Goal: Information Seeking & Learning: Compare options

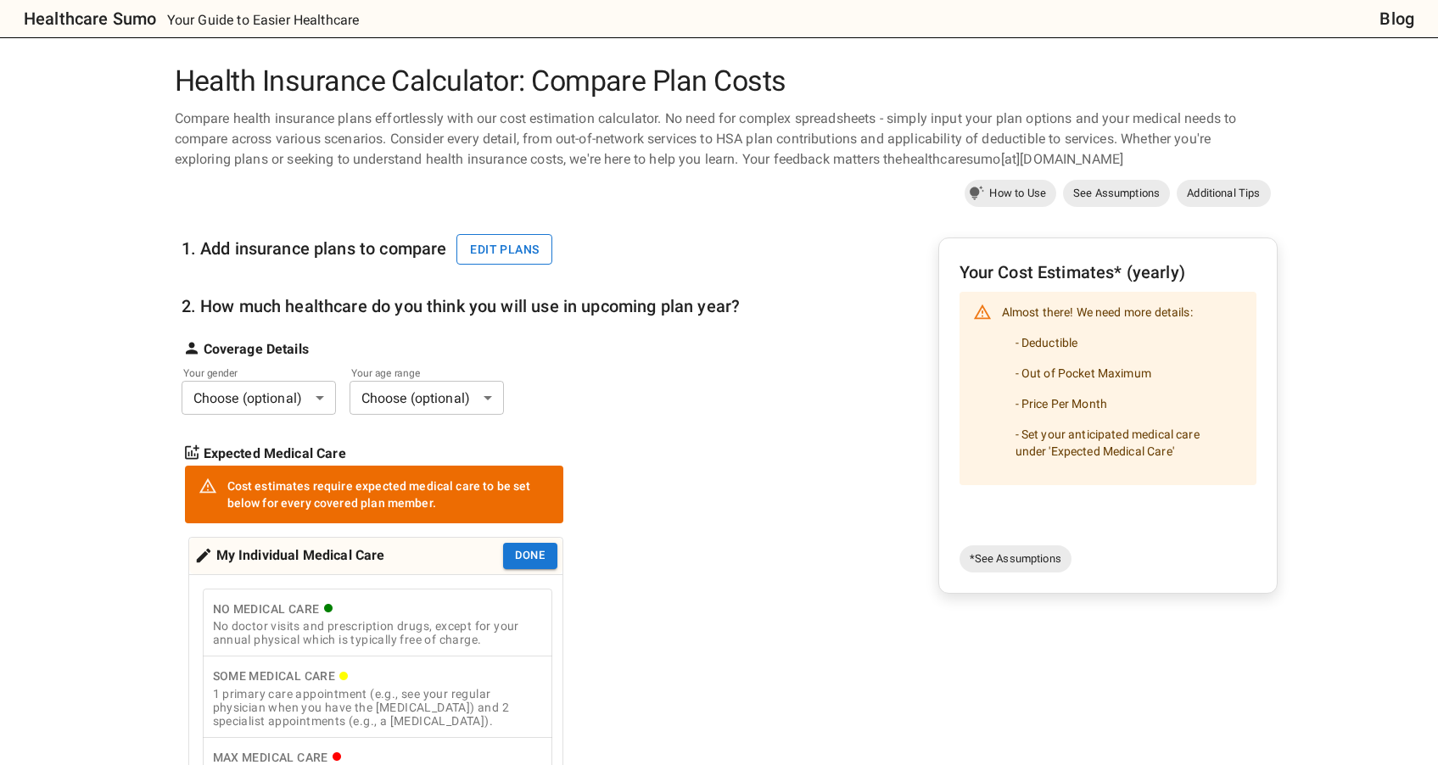
click at [538, 251] on button "Edit plans" at bounding box center [504, 249] width 96 height 31
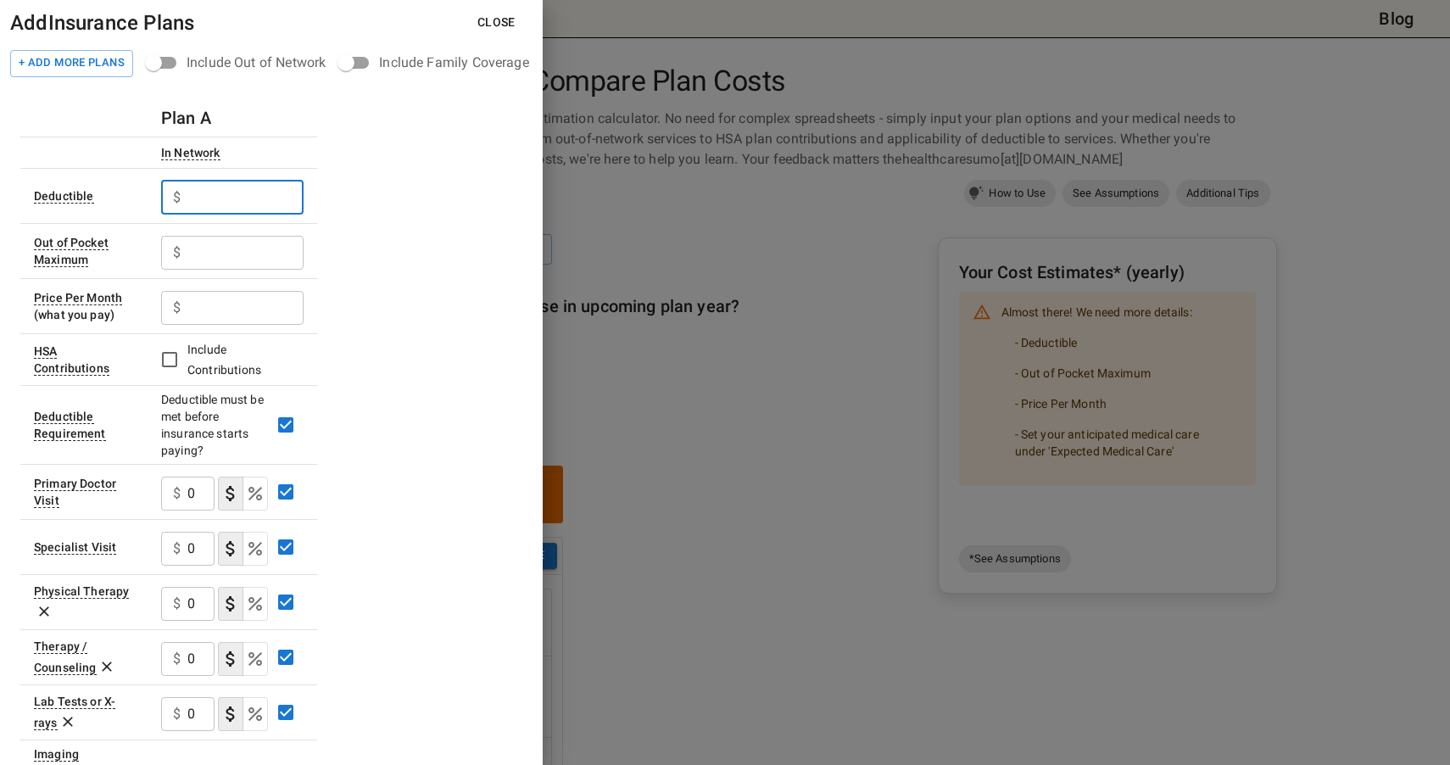
click at [243, 196] on input "text" at bounding box center [245, 198] width 116 height 34
type input "750"
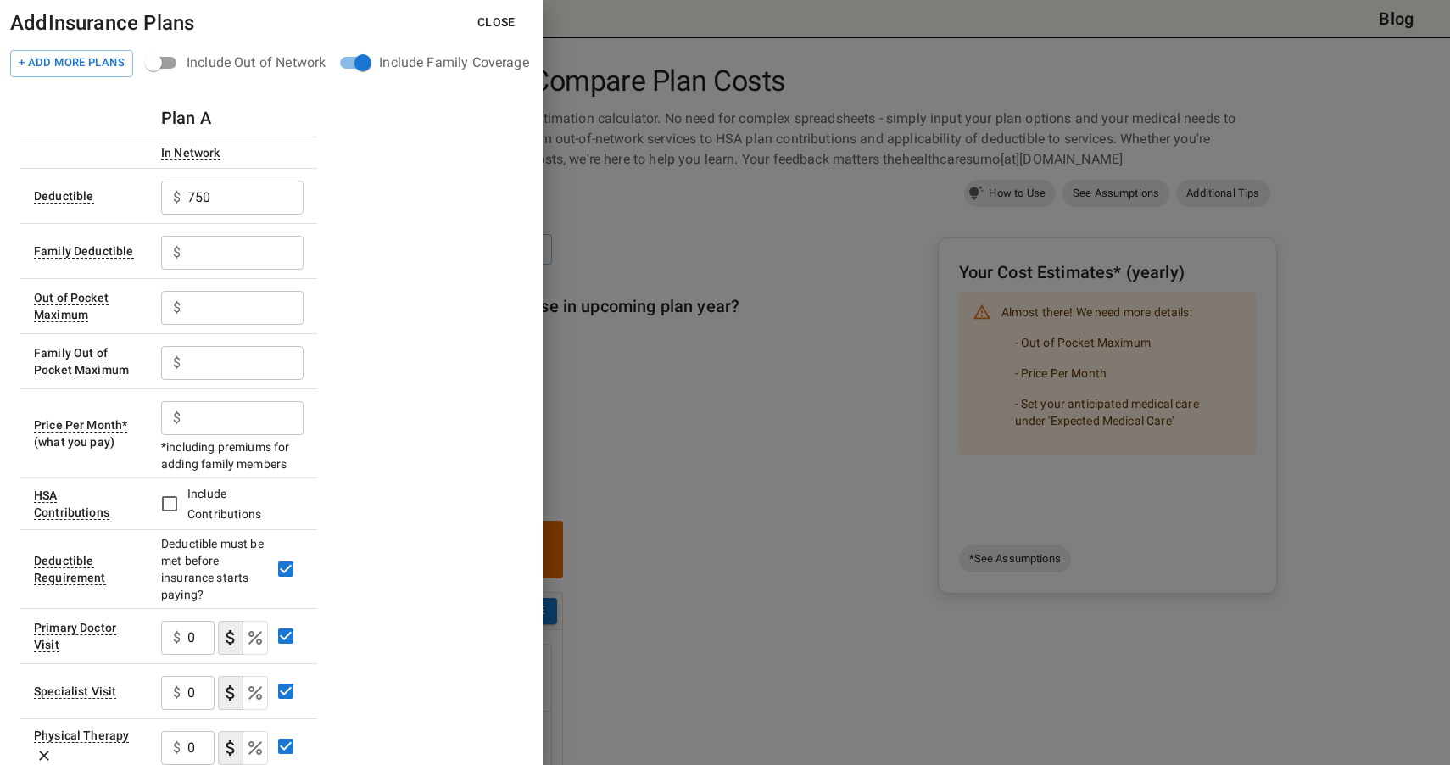
click at [236, 253] on input "text" at bounding box center [245, 253] width 116 height 34
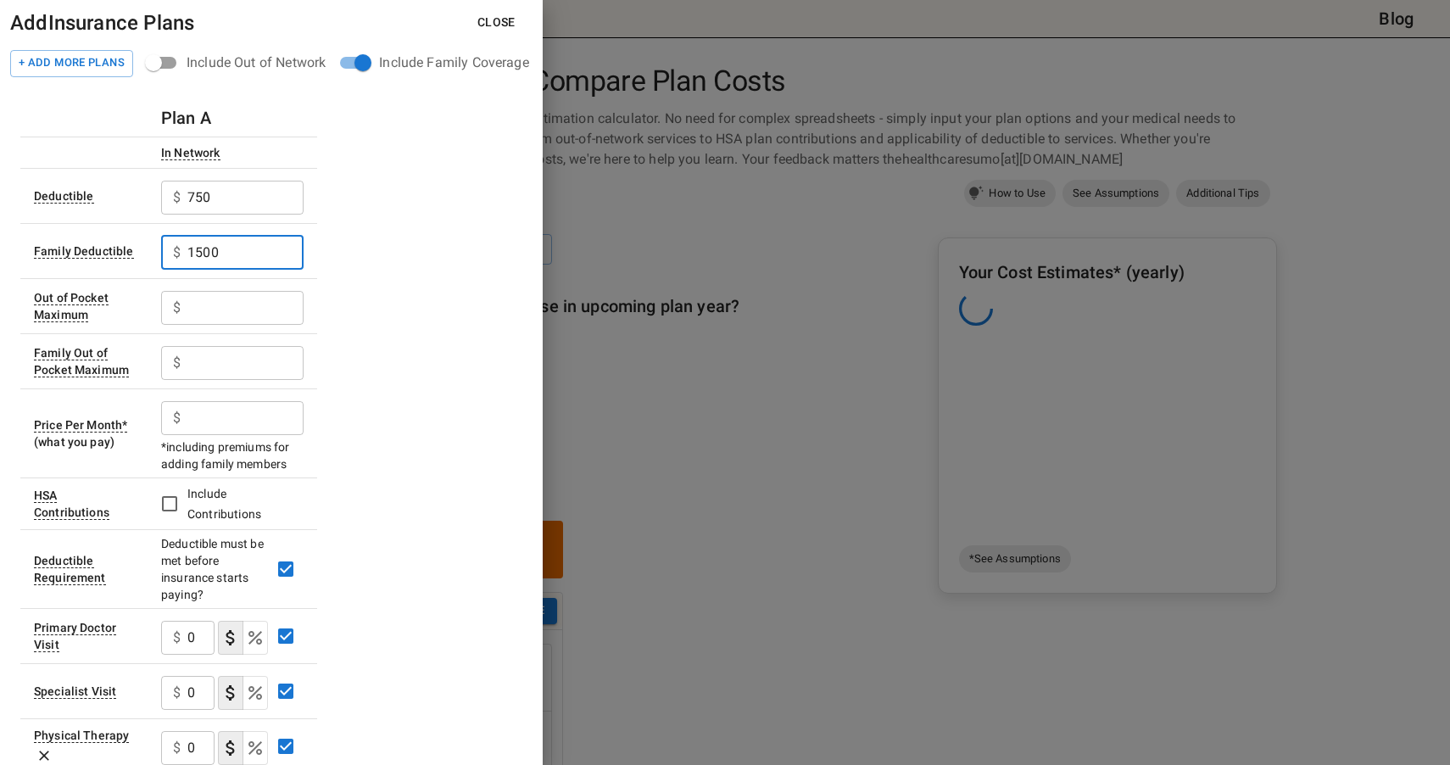
type input "1500"
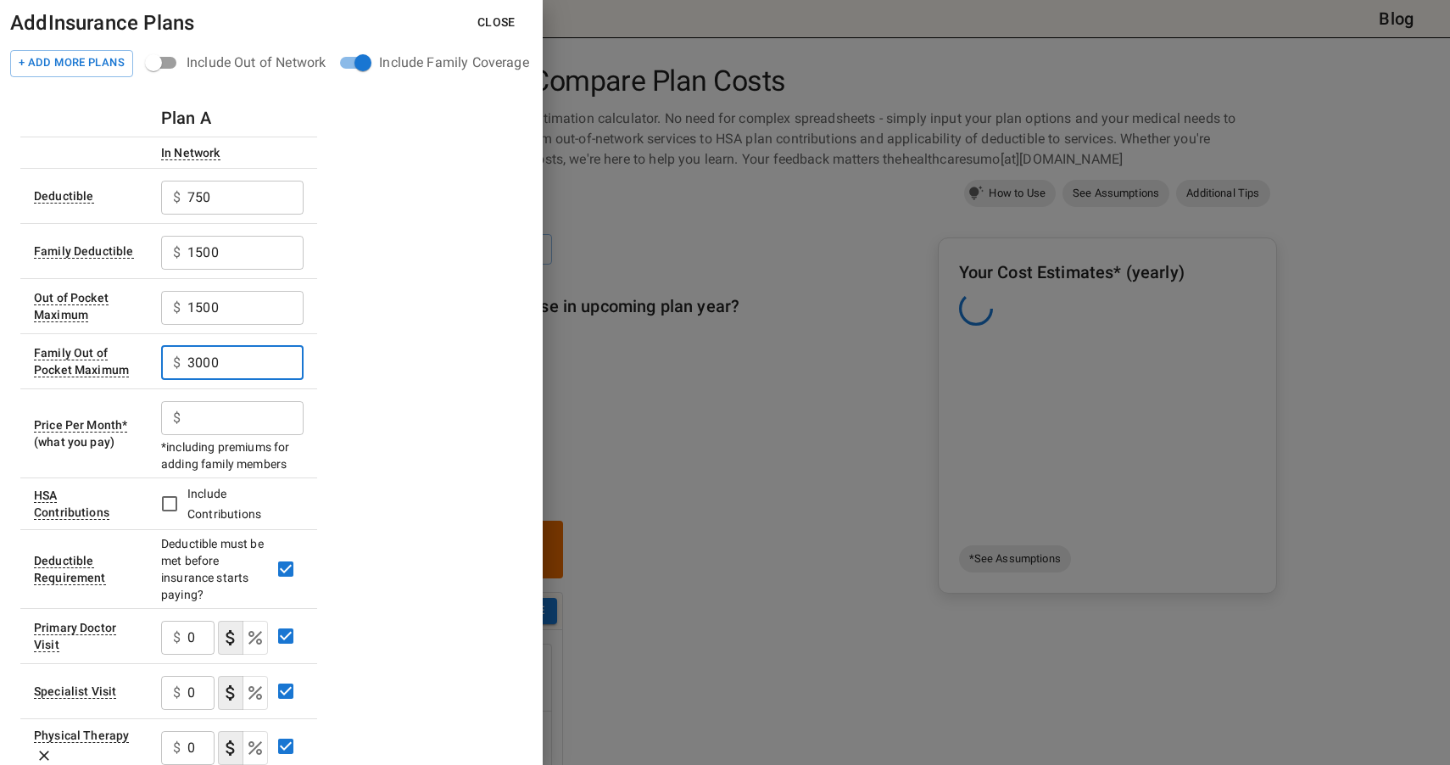
type input "3000"
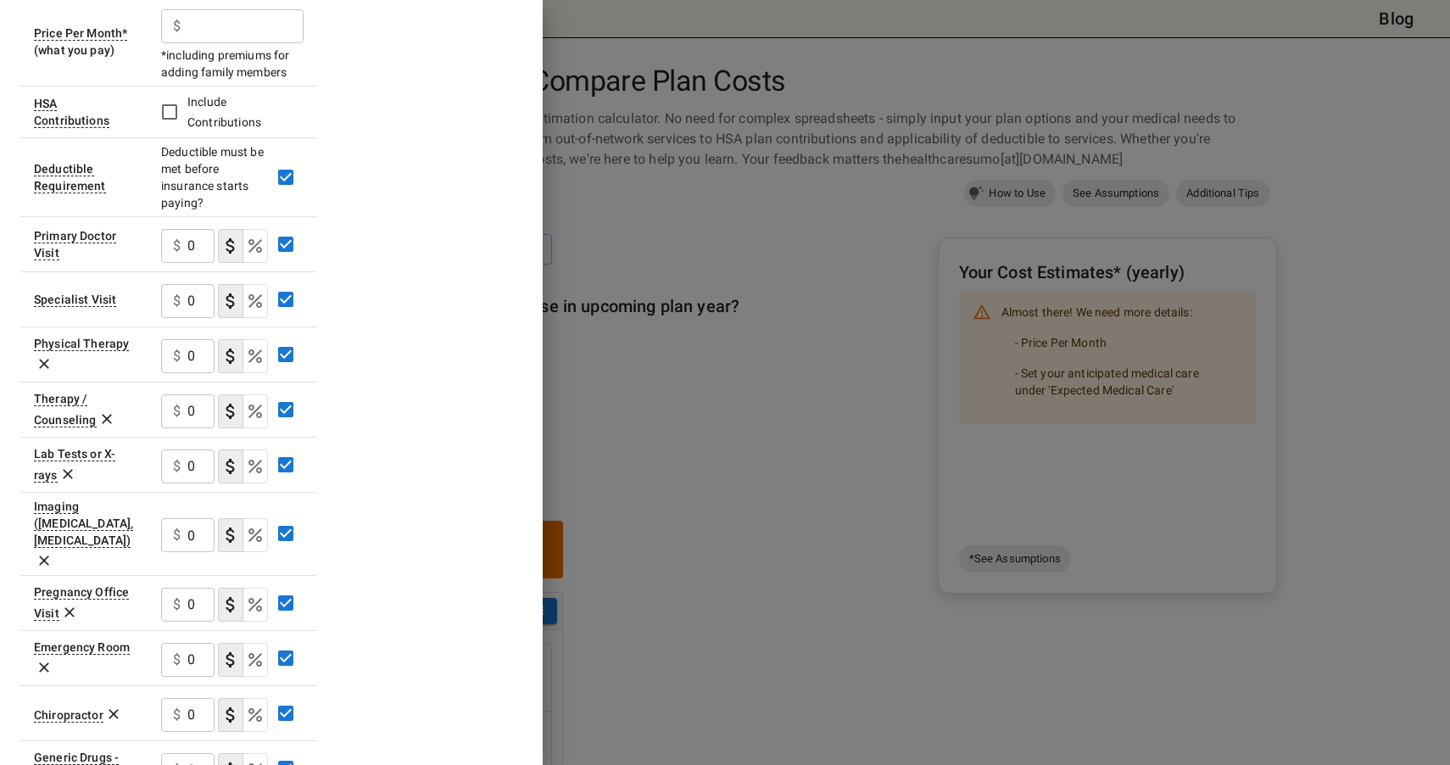
scroll to position [422, 0]
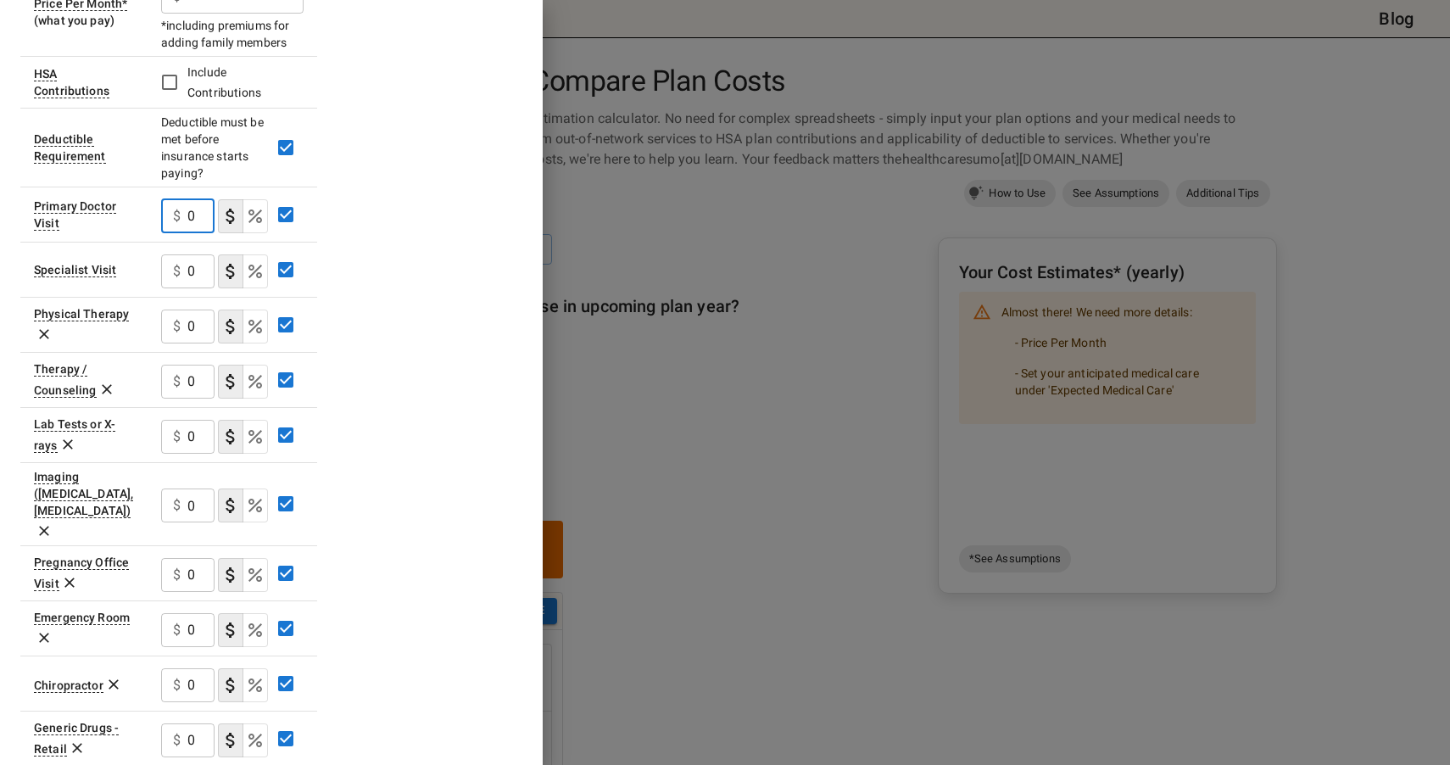
click at [191, 222] on input "0" at bounding box center [200, 216] width 27 height 34
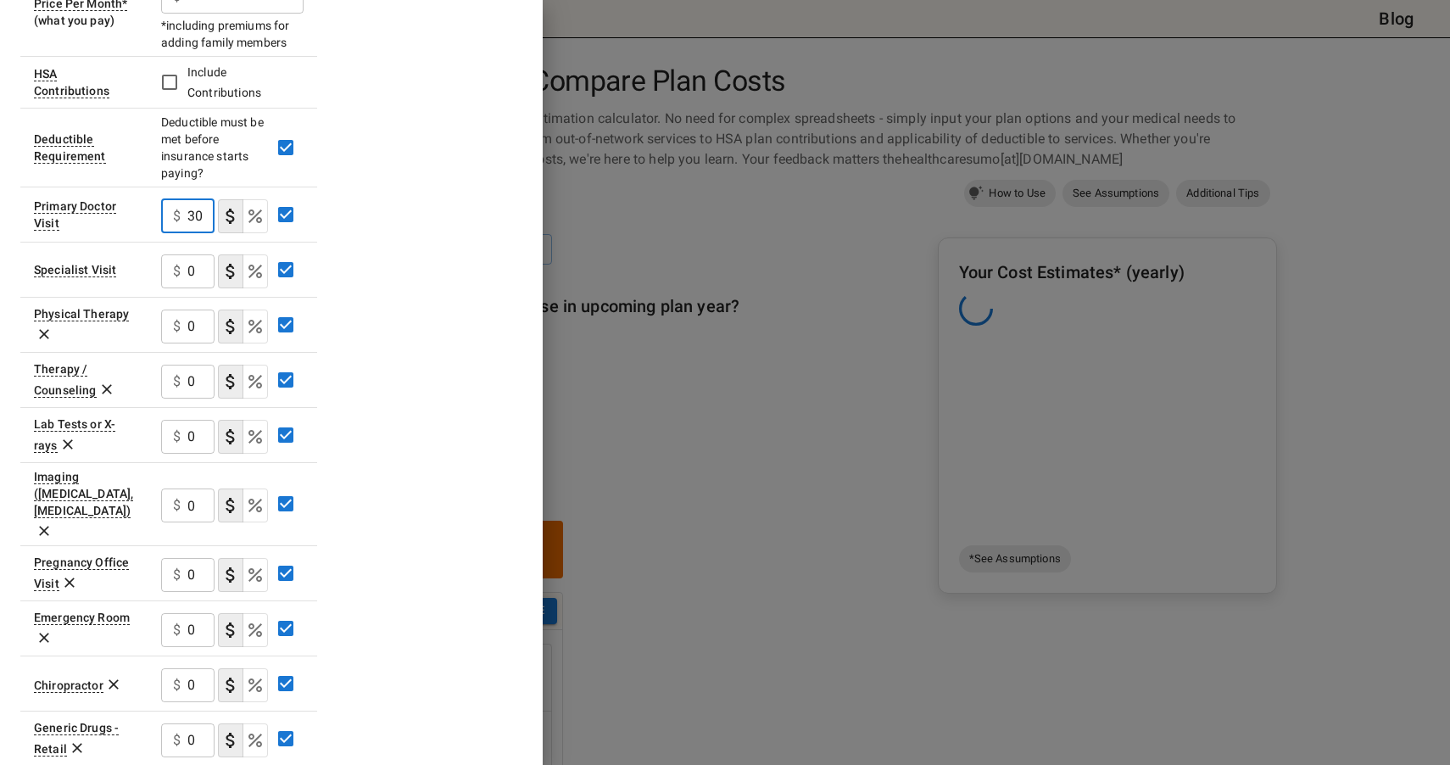
type input "300"
type button "COPAYMENT"
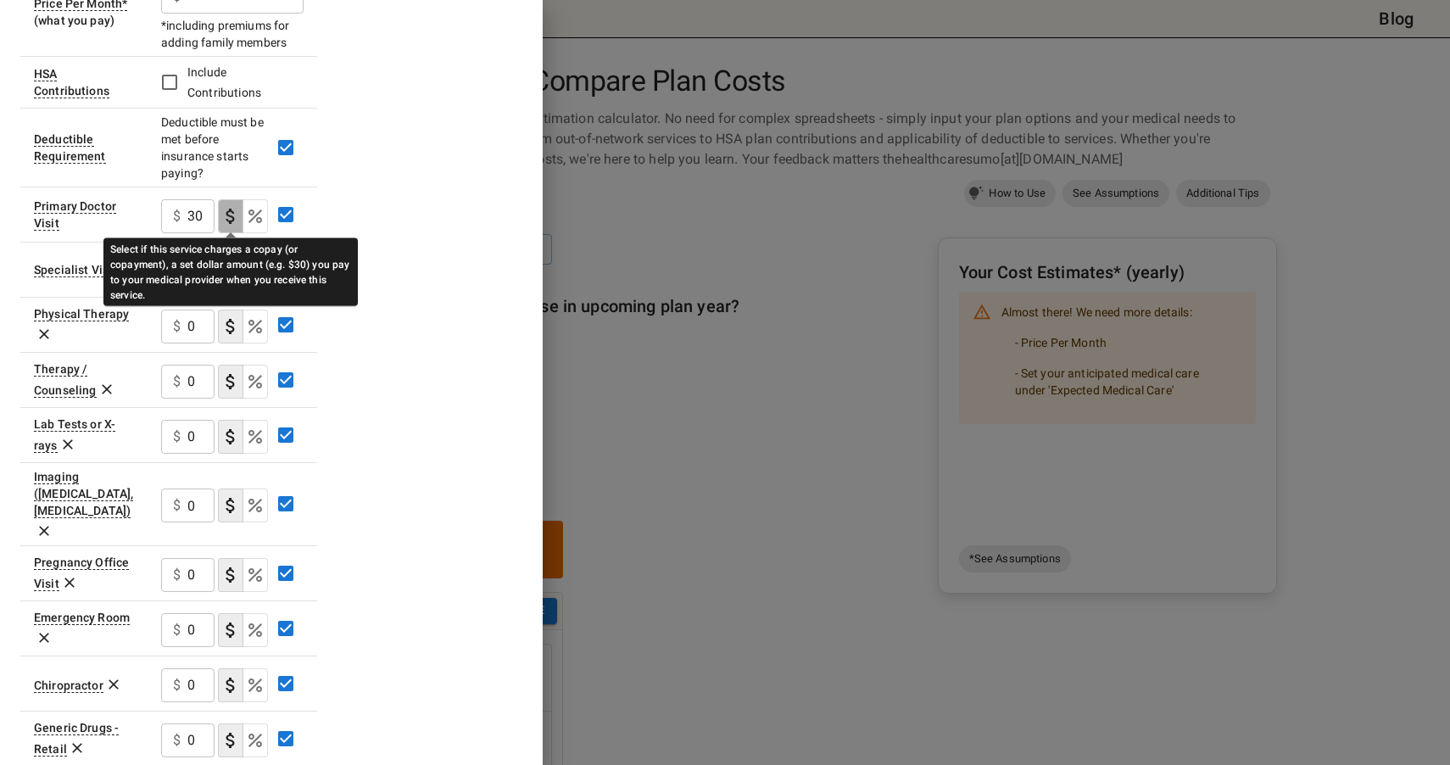
click at [233, 217] on icon "Select if this service charges a copay (or copayment), a set dollar amount (e.g…" at bounding box center [230, 216] width 8 height 15
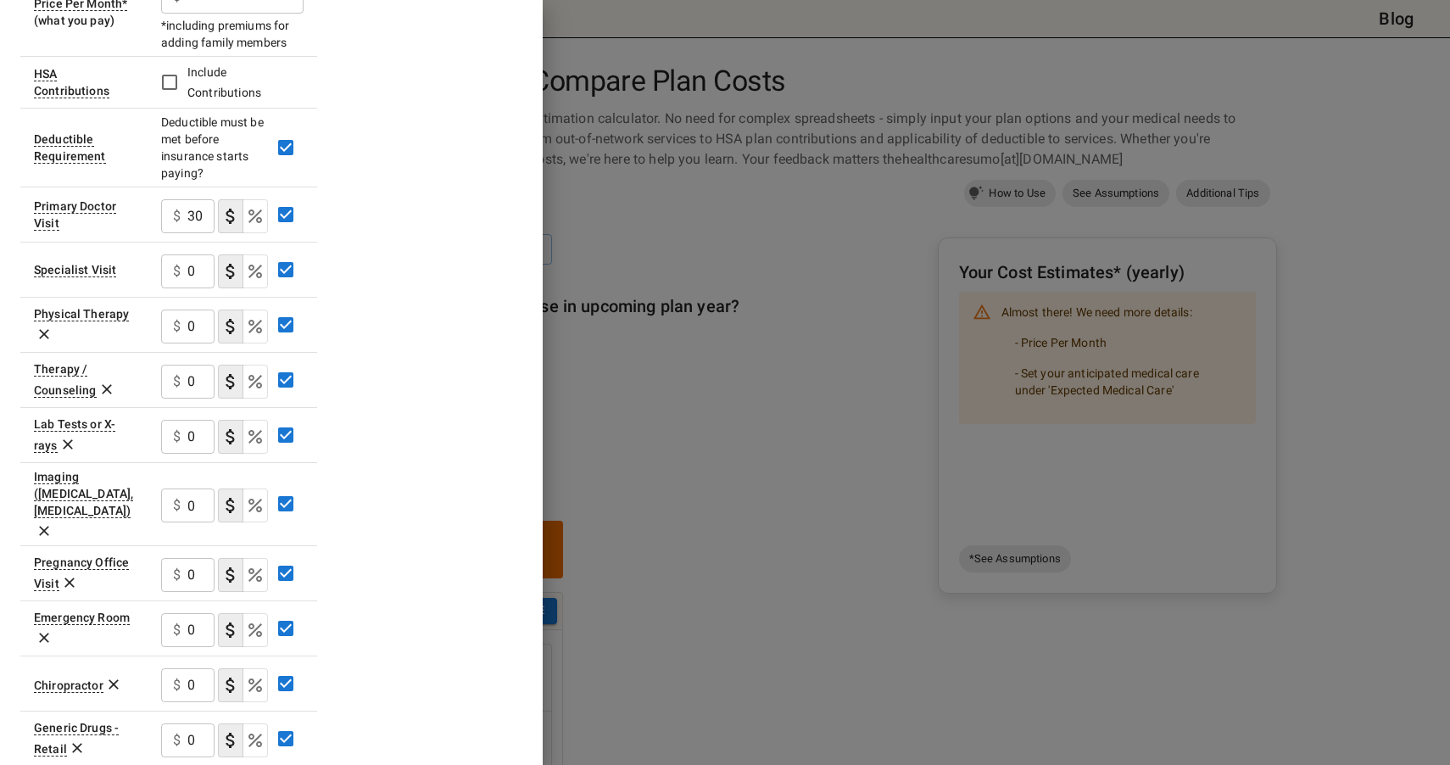
click at [462, 324] on div "Plan A In Network Deductible $ 750 ​ Family Deductible $ 1500 ​ Out of Pocket M…" at bounding box center [271, 388] width 502 height 1420
click at [198, 275] on input "0" at bounding box center [200, 271] width 27 height 34
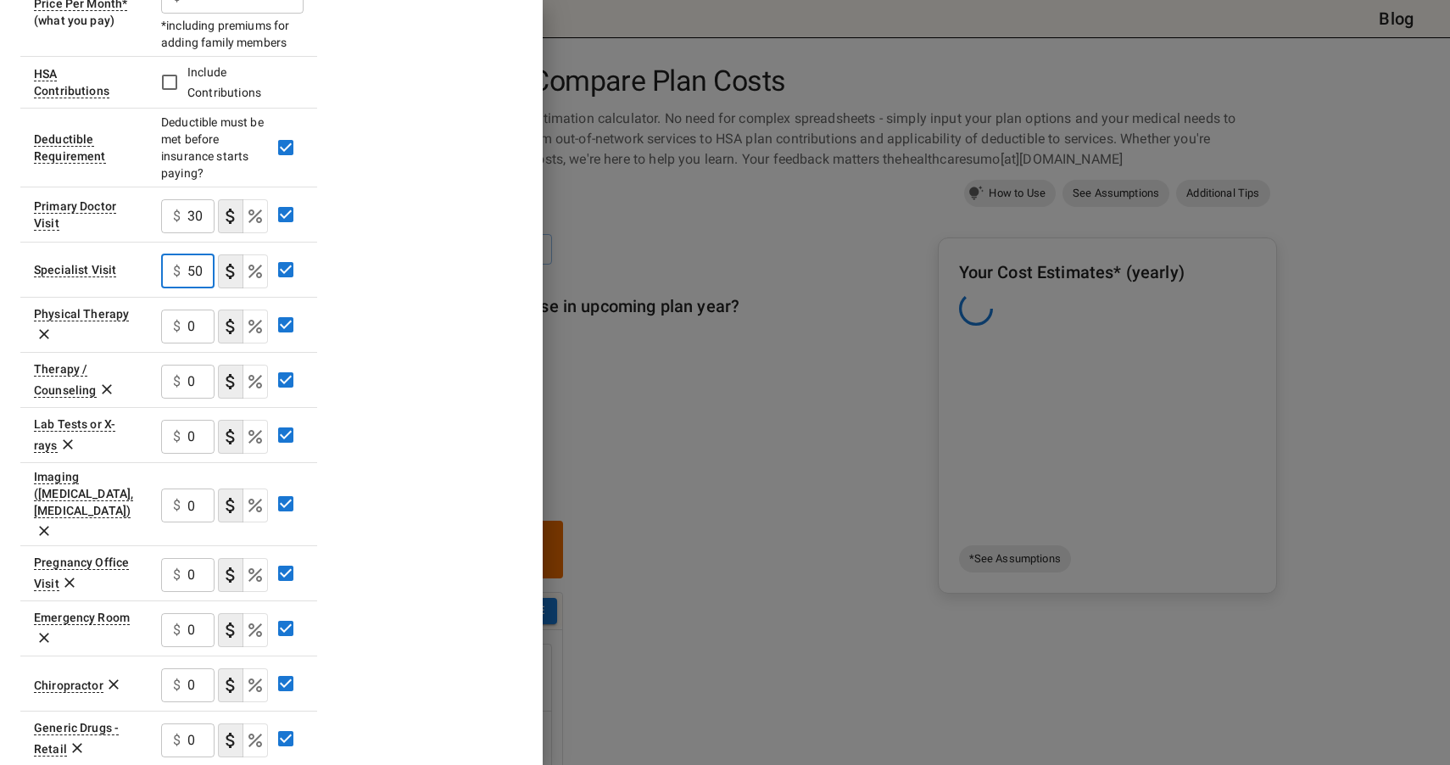
type input "50"
type button "COPAYMENT"
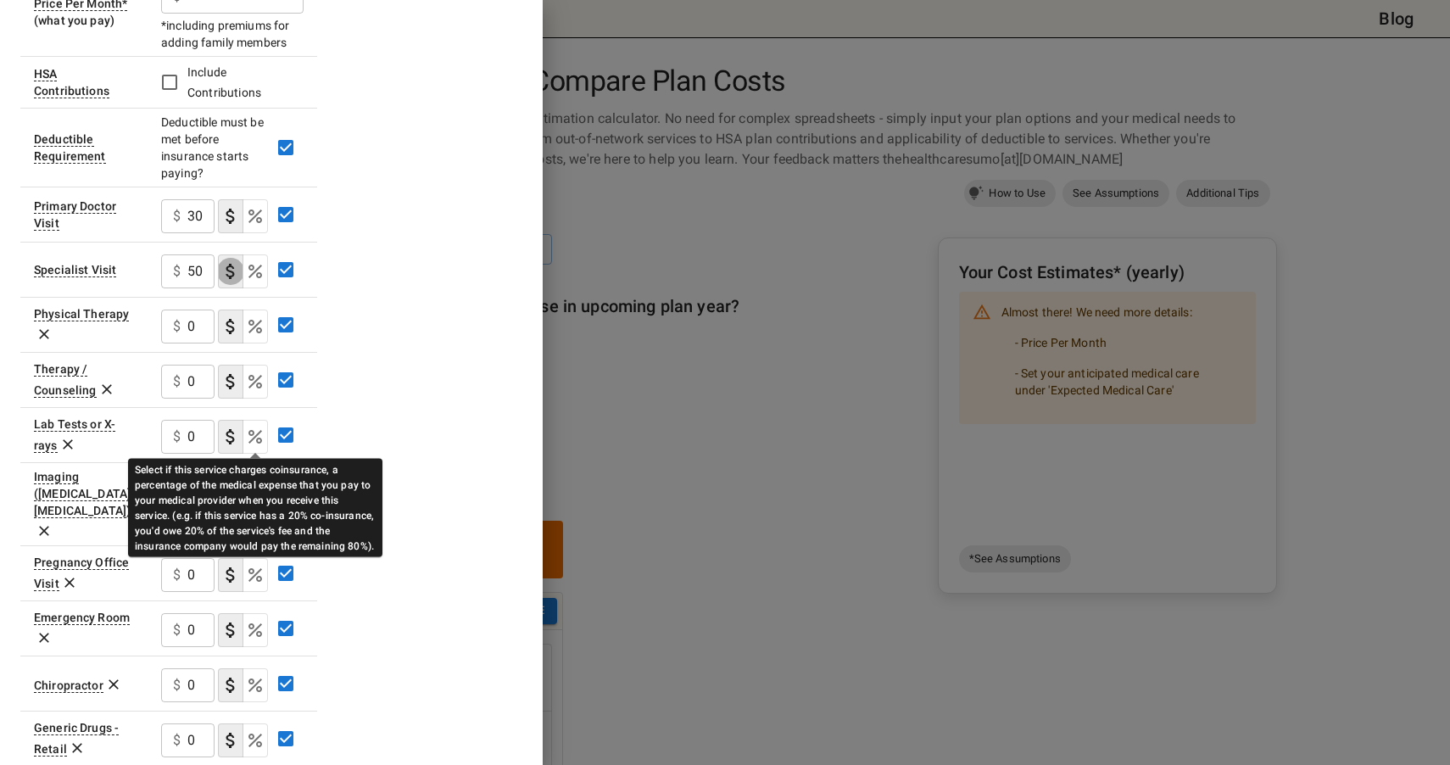
click at [254, 438] on icon "Select if this service charges coinsurance, a percentage of the medical expense…" at bounding box center [255, 437] width 14 height 14
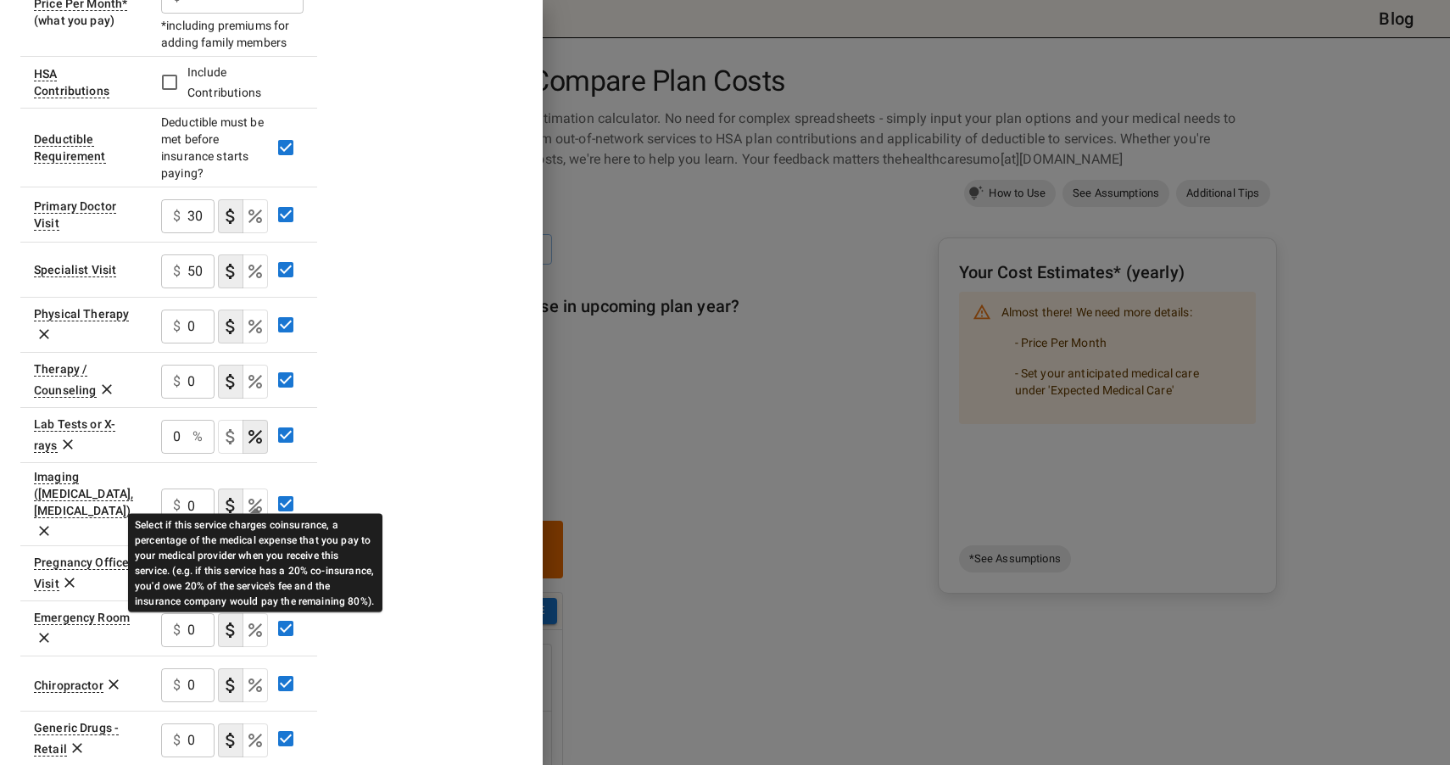
click at [258, 495] on icon "Select if this service charges coinsurance, a percentage of the medical expense…" at bounding box center [255, 505] width 20 height 20
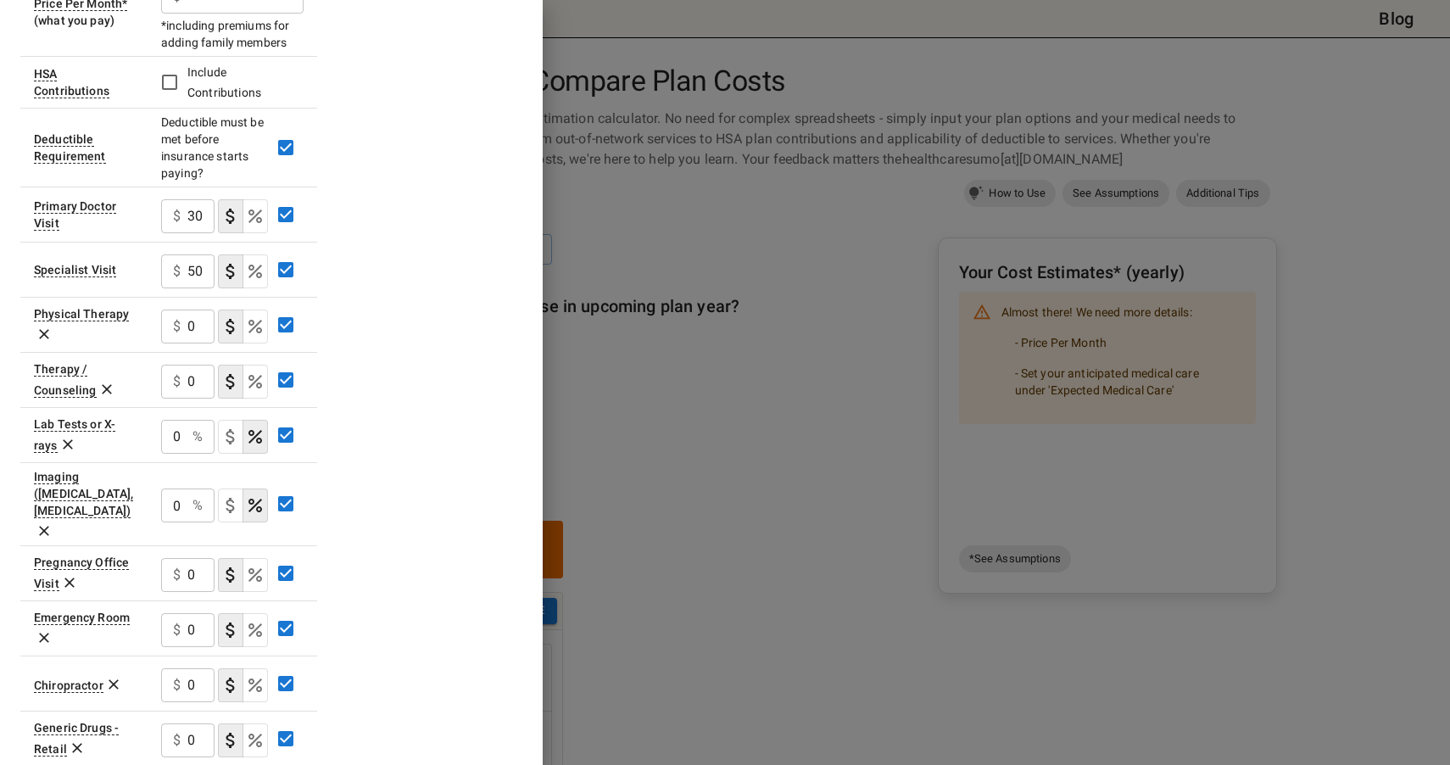
click at [452, 533] on div "Plan A In Network Deductible $ 750 ​ Family Deductible $ 1500 ​ Out of Pocket M…" at bounding box center [271, 388] width 502 height 1420
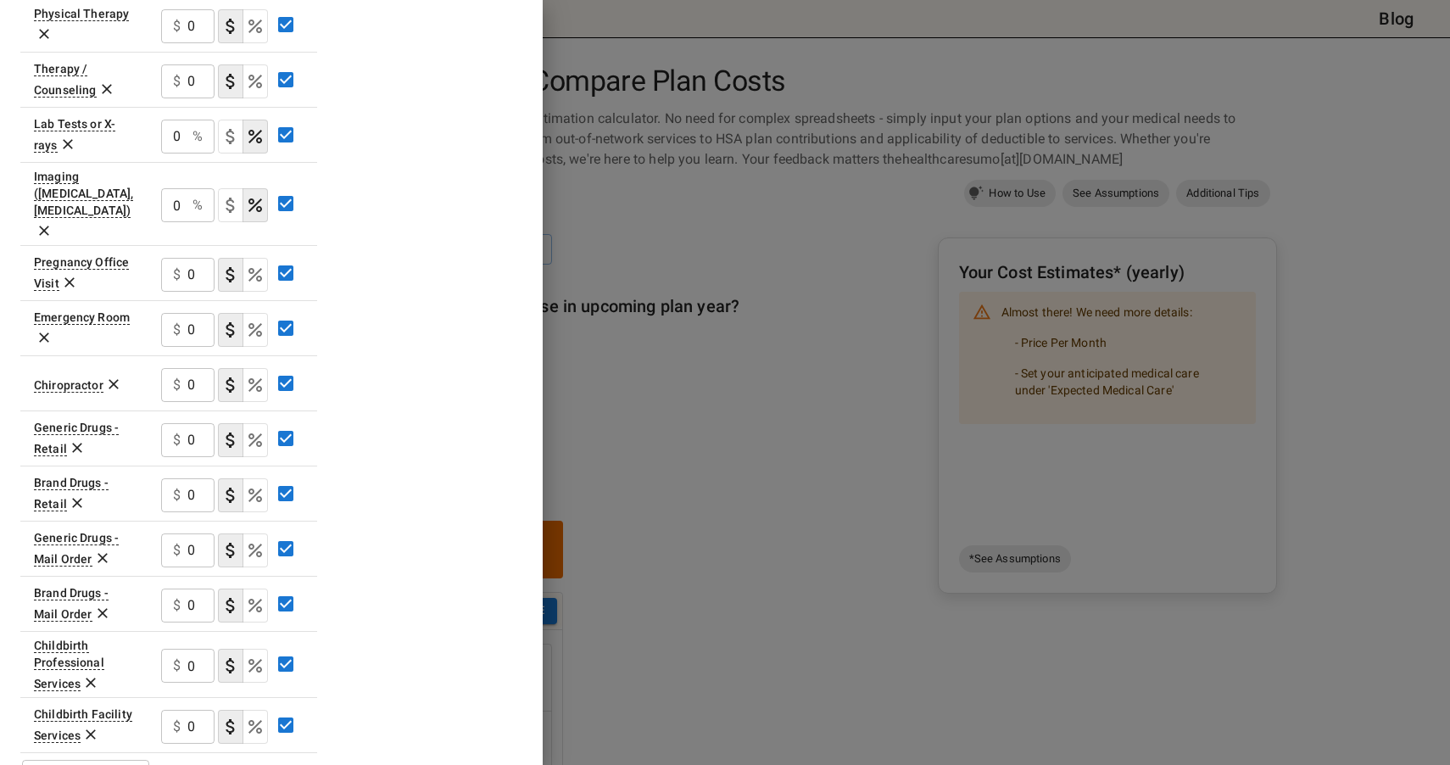
scroll to position [746, 0]
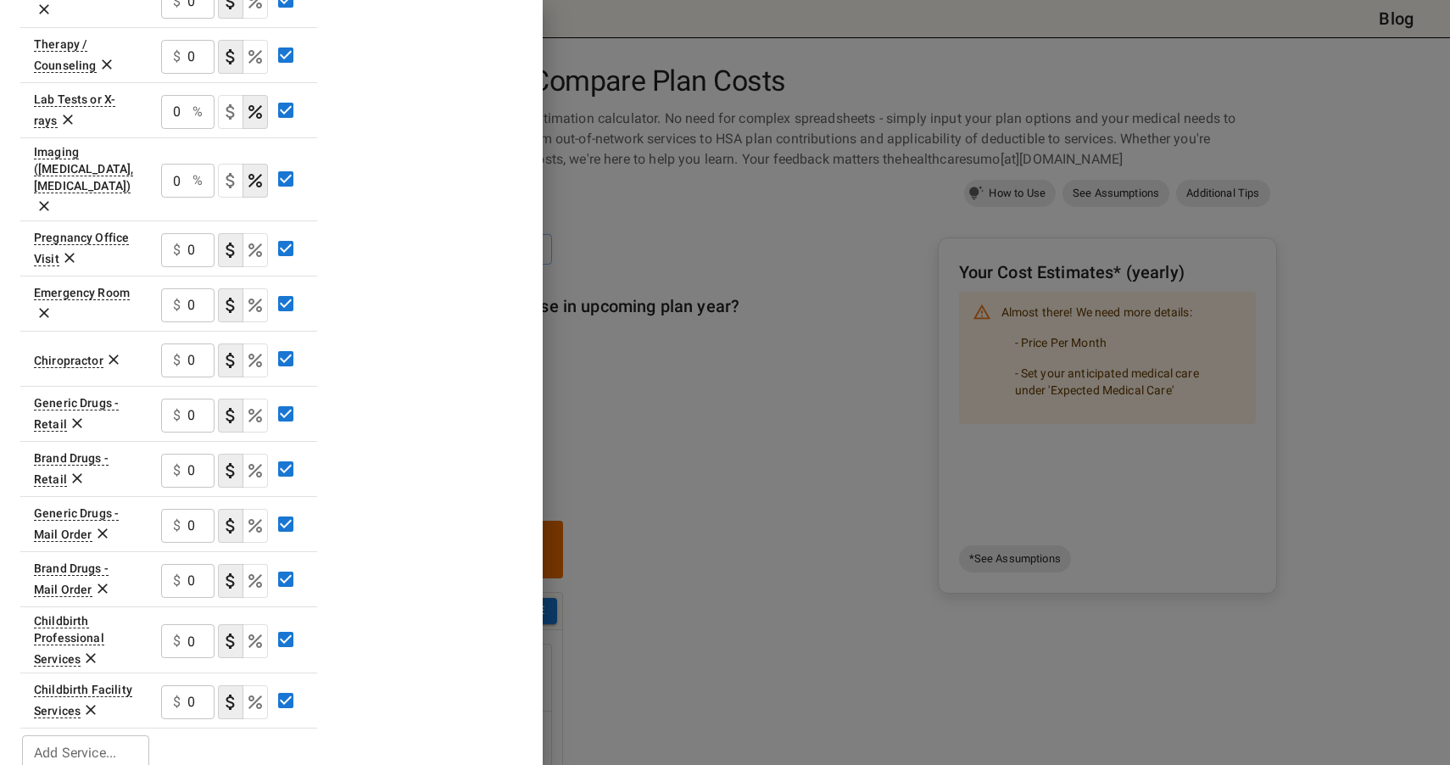
click at [441, 325] on div "Plan A In Network Deductible $ 750 ​ Family Deductible $ 1500 ​ Out of Pocket M…" at bounding box center [271, 63] width 502 height 1420
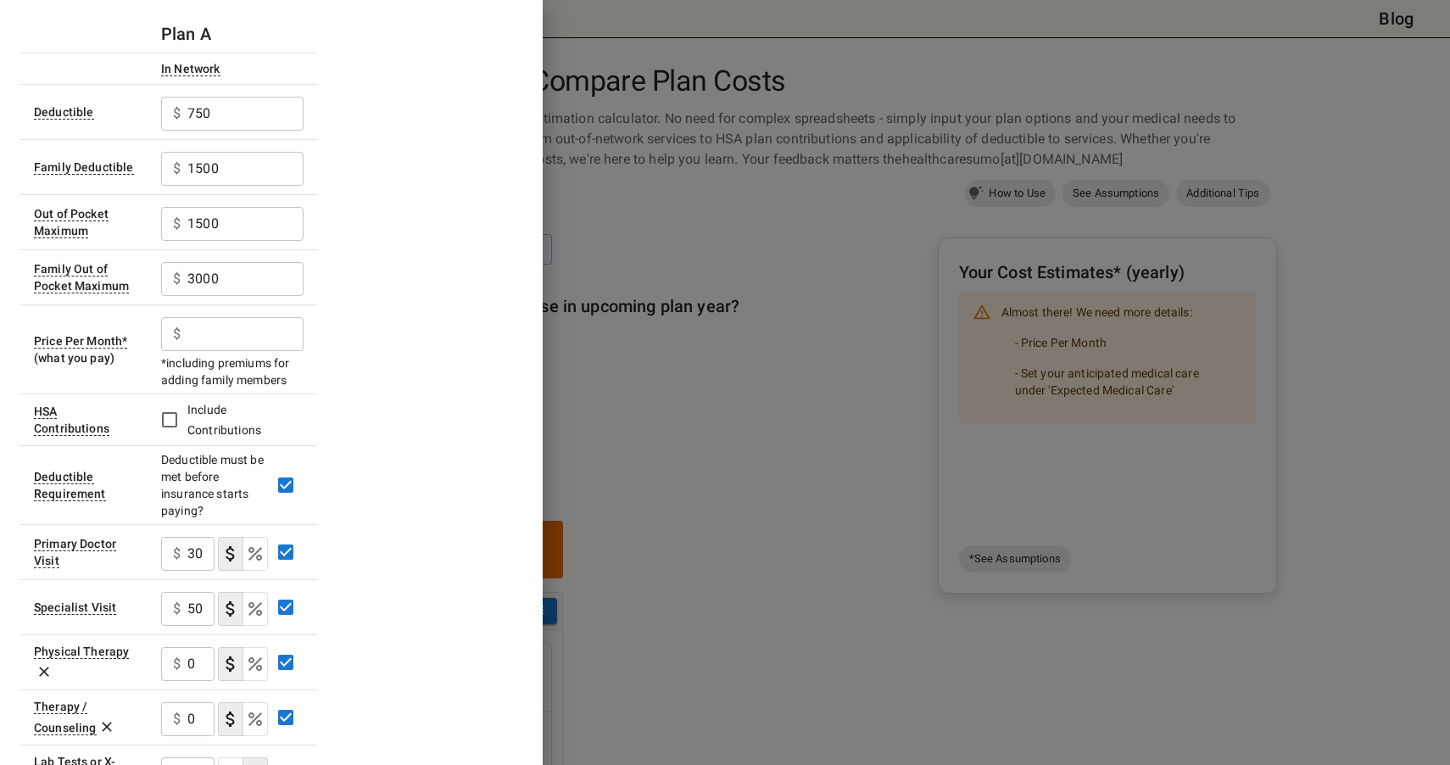
scroll to position [0, 0]
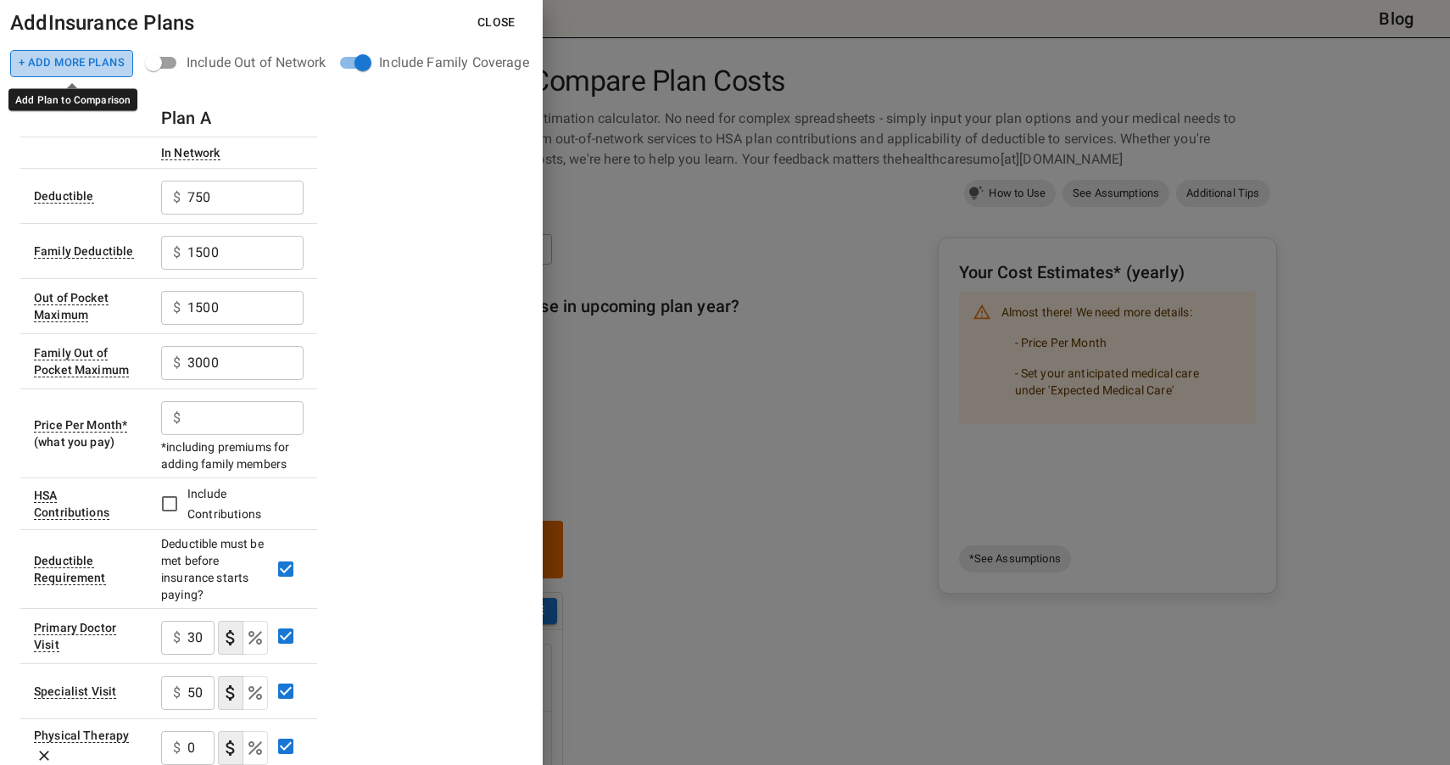
click at [66, 61] on button "+ Add More Plans" at bounding box center [71, 63] width 123 height 27
